Goal: Transaction & Acquisition: Purchase product/service

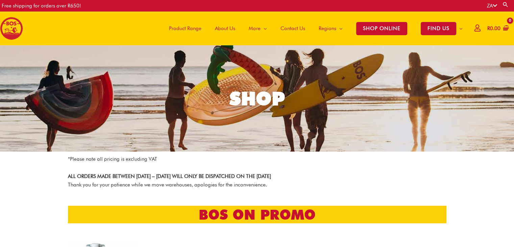
click at [193, 30] on span "Product Range" at bounding box center [185, 28] width 32 height 20
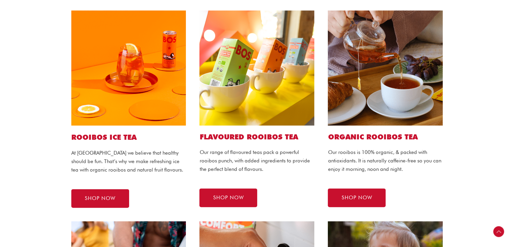
scroll to position [137, 0]
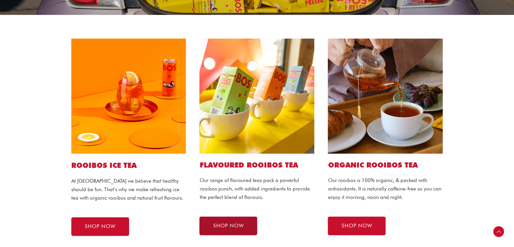
click at [239, 223] on span "SHOP NOW" at bounding box center [228, 225] width 31 height 5
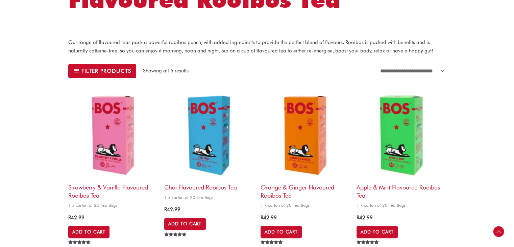
scroll to position [171, 0]
